Goal: Information Seeking & Learning: Learn about a topic

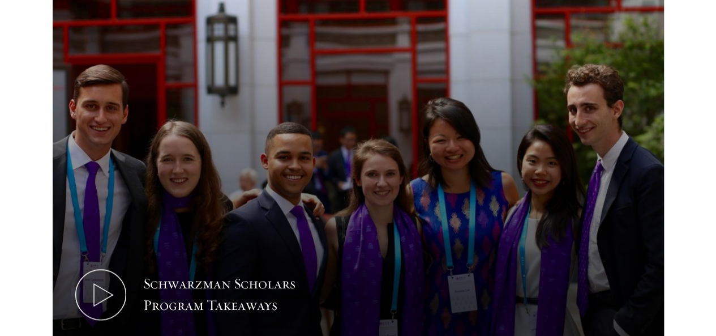
scroll to position [519, 0]
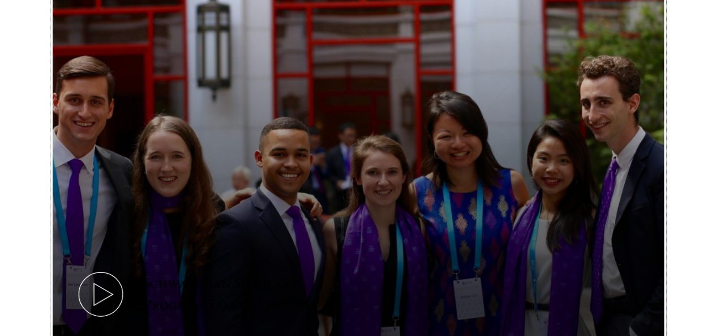
click at [126, 277] on icon at bounding box center [100, 293] width 51 height 51
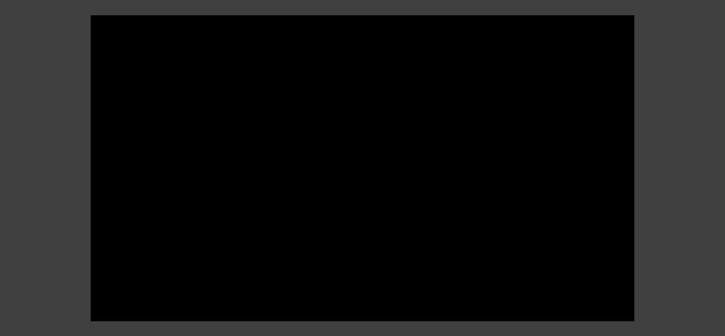
click at [686, 220] on div at bounding box center [362, 168] width 725 height 336
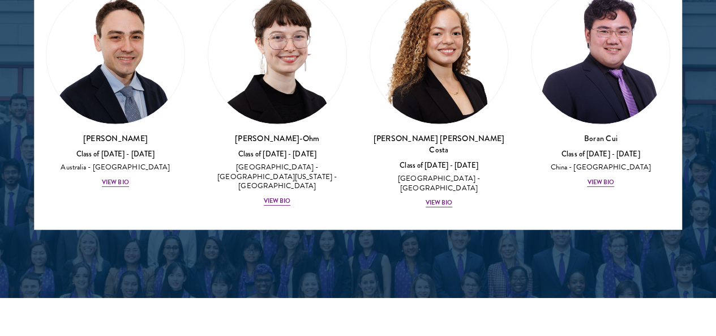
scroll to position [1638, 0]
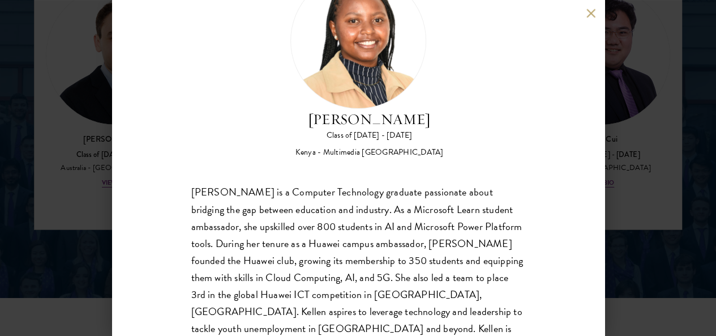
scroll to position [62, 0]
click at [589, 15] on button at bounding box center [591, 13] width 10 height 10
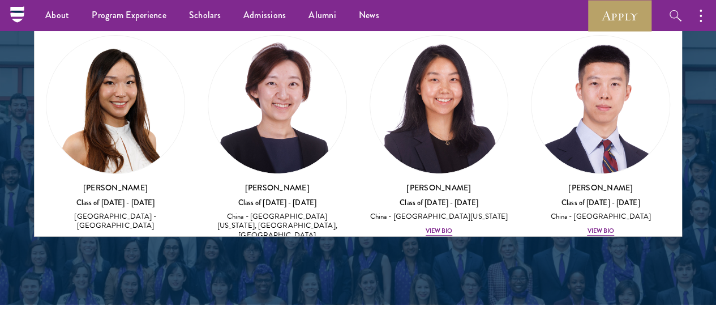
scroll to position [4289, 0]
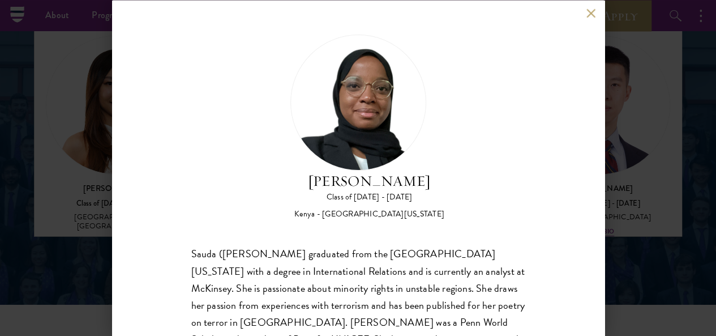
scroll to position [80, 0]
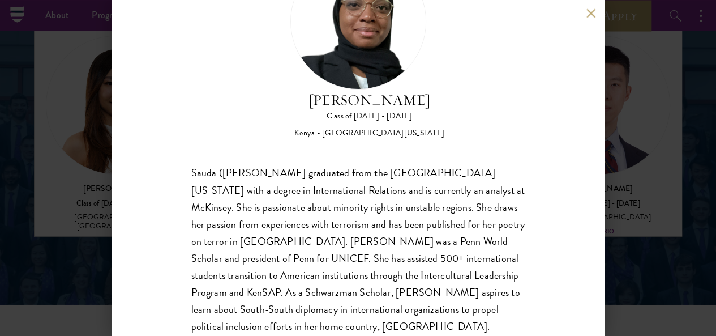
click at [590, 11] on button at bounding box center [591, 13] width 10 height 10
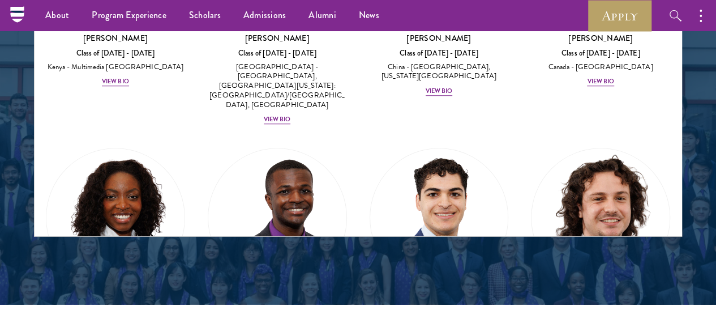
scroll to position [2481, 0]
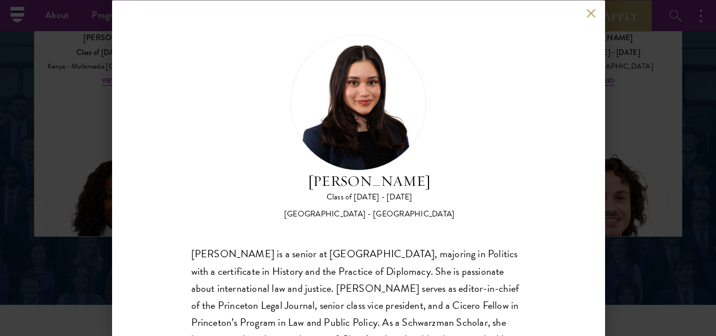
scroll to position [62, 0]
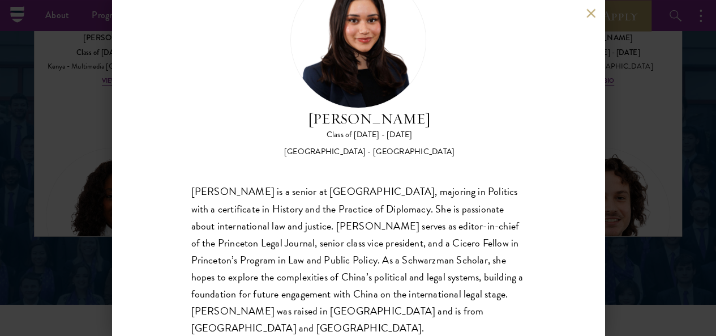
click at [588, 14] on button at bounding box center [591, 13] width 10 height 10
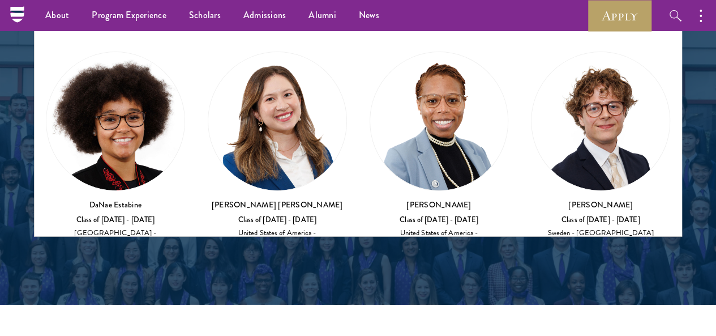
scroll to position [2081, 0]
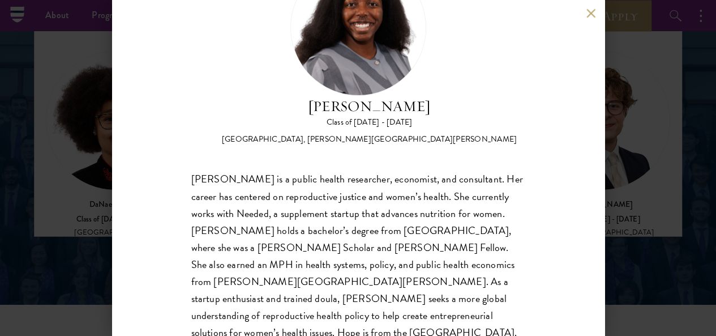
scroll to position [75, 0]
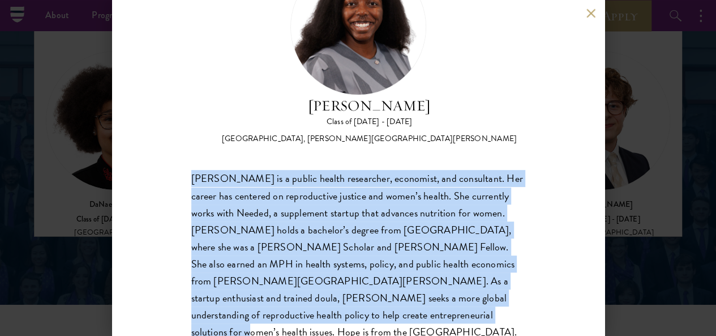
drag, startPoint x: 191, startPoint y: 129, endPoint x: 476, endPoint y: 297, distance: 330.2
click at [476, 297] on div "[PERSON_NAME] is a public health researcher, economist, and consultant. Her car…" at bounding box center [358, 255] width 334 height 170
copy div "[PERSON_NAME] is a public health researcher, economist, and consultant. Her car…"
